Goal: Task Accomplishment & Management: Manage account settings

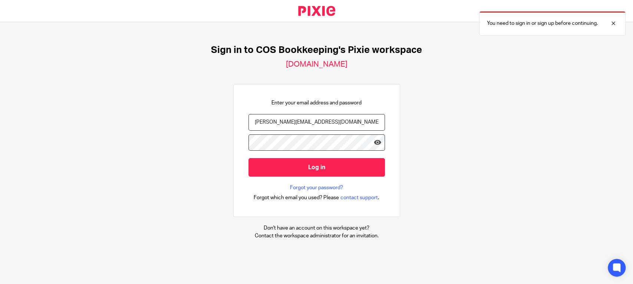
type input "[PERSON_NAME][EMAIL_ADDRESS][DOMAIN_NAME]"
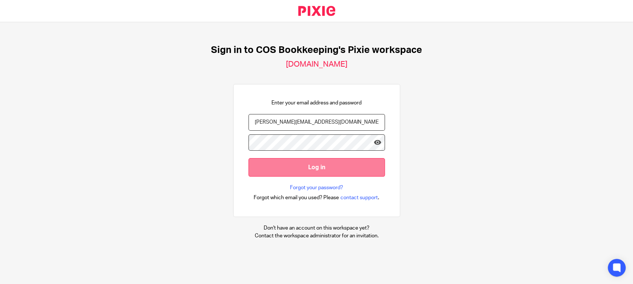
click at [324, 165] on input "Log in" at bounding box center [316, 167] width 136 height 18
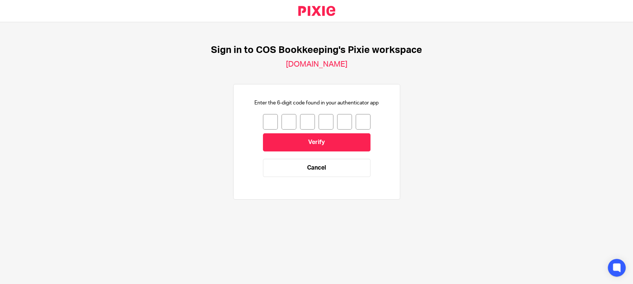
click at [263, 116] on input "number" at bounding box center [270, 122] width 15 height 16
type input "4"
type input "3"
type input "6"
type input "4"
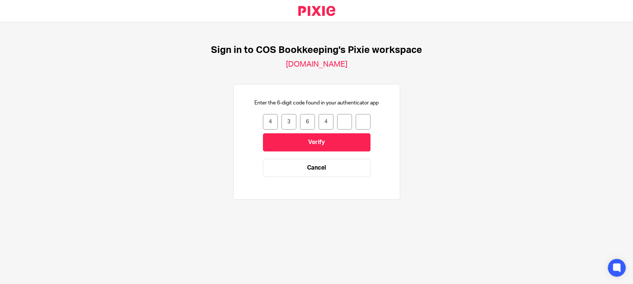
type input "7"
type input "5"
click at [291, 143] on input "Verify" at bounding box center [316, 142] width 107 height 18
